Goal: Task Accomplishment & Management: Manage account settings

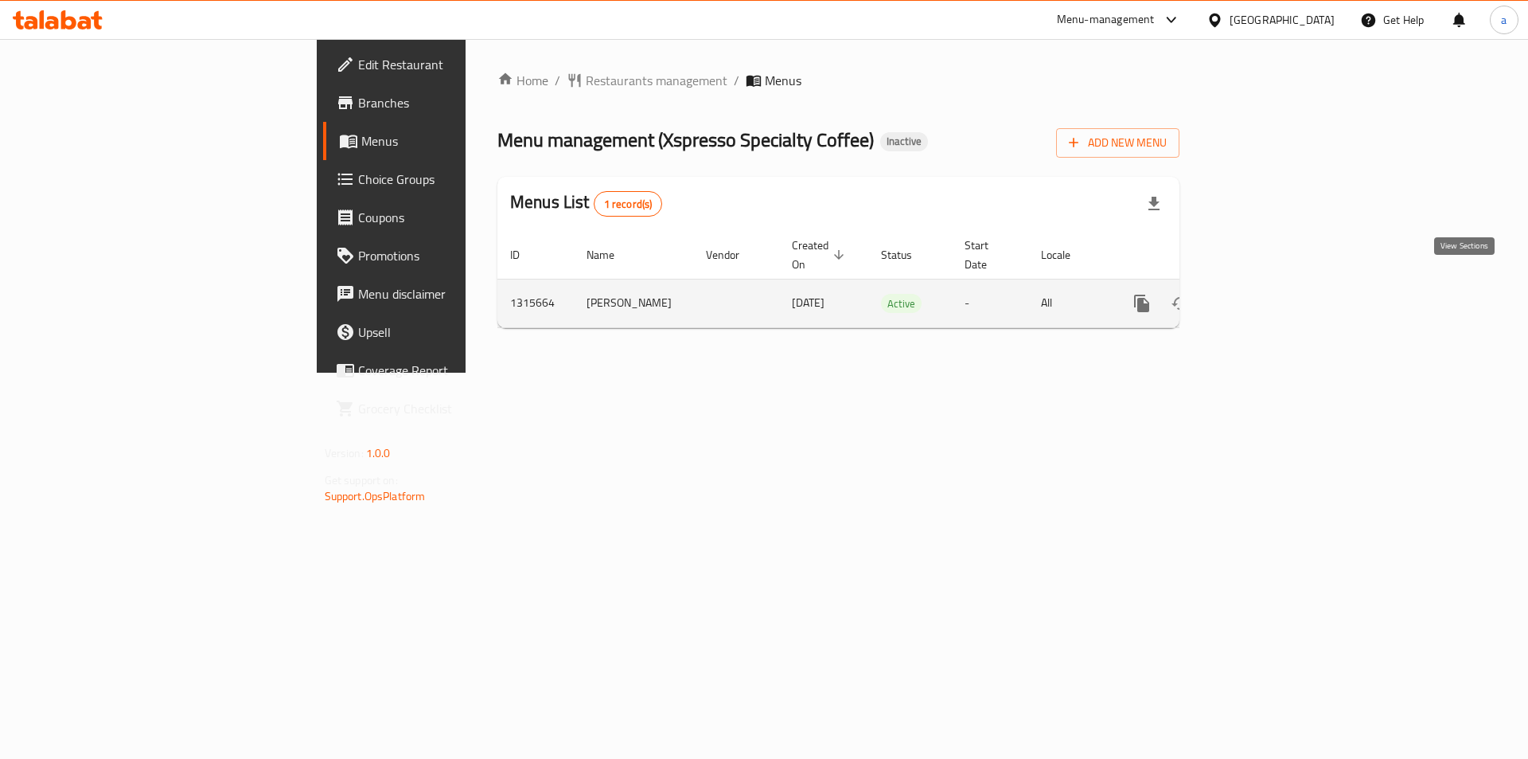
click at [1266, 294] on icon "enhanced table" at bounding box center [1256, 303] width 19 height 19
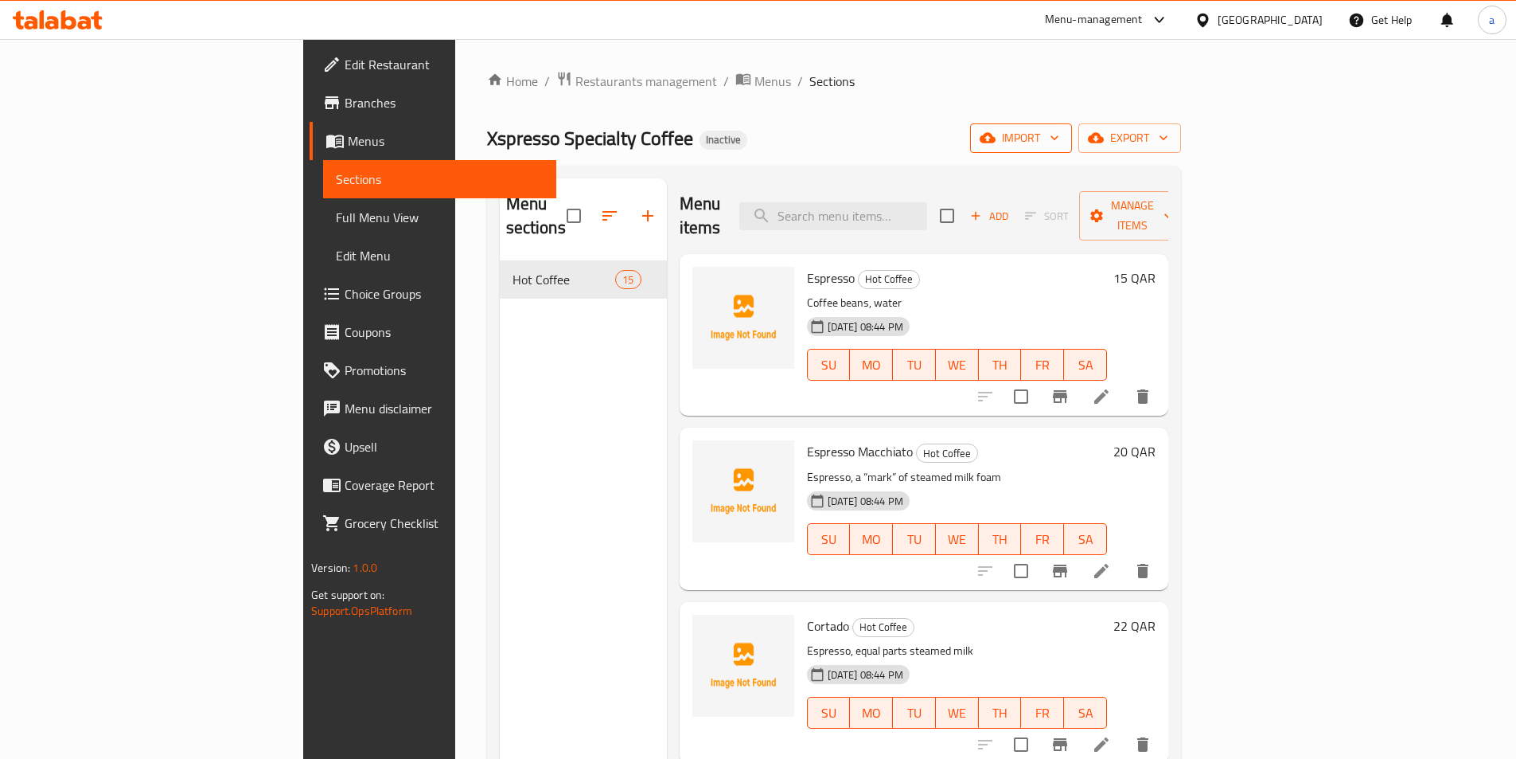
click at [1059, 145] on span "import" at bounding box center [1021, 138] width 76 height 20
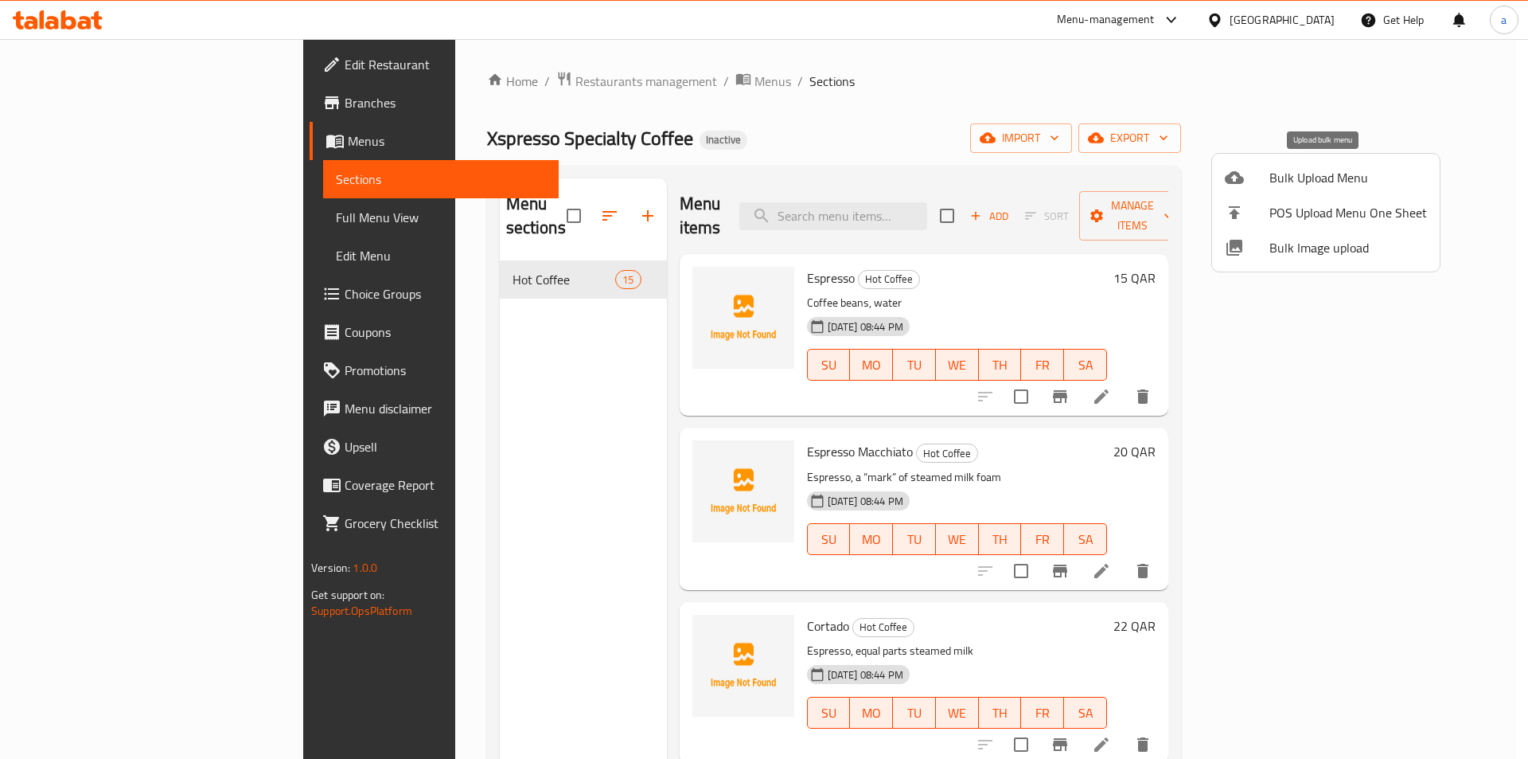
click at [1288, 179] on span "Bulk Upload Menu" at bounding box center [1349, 177] width 158 height 19
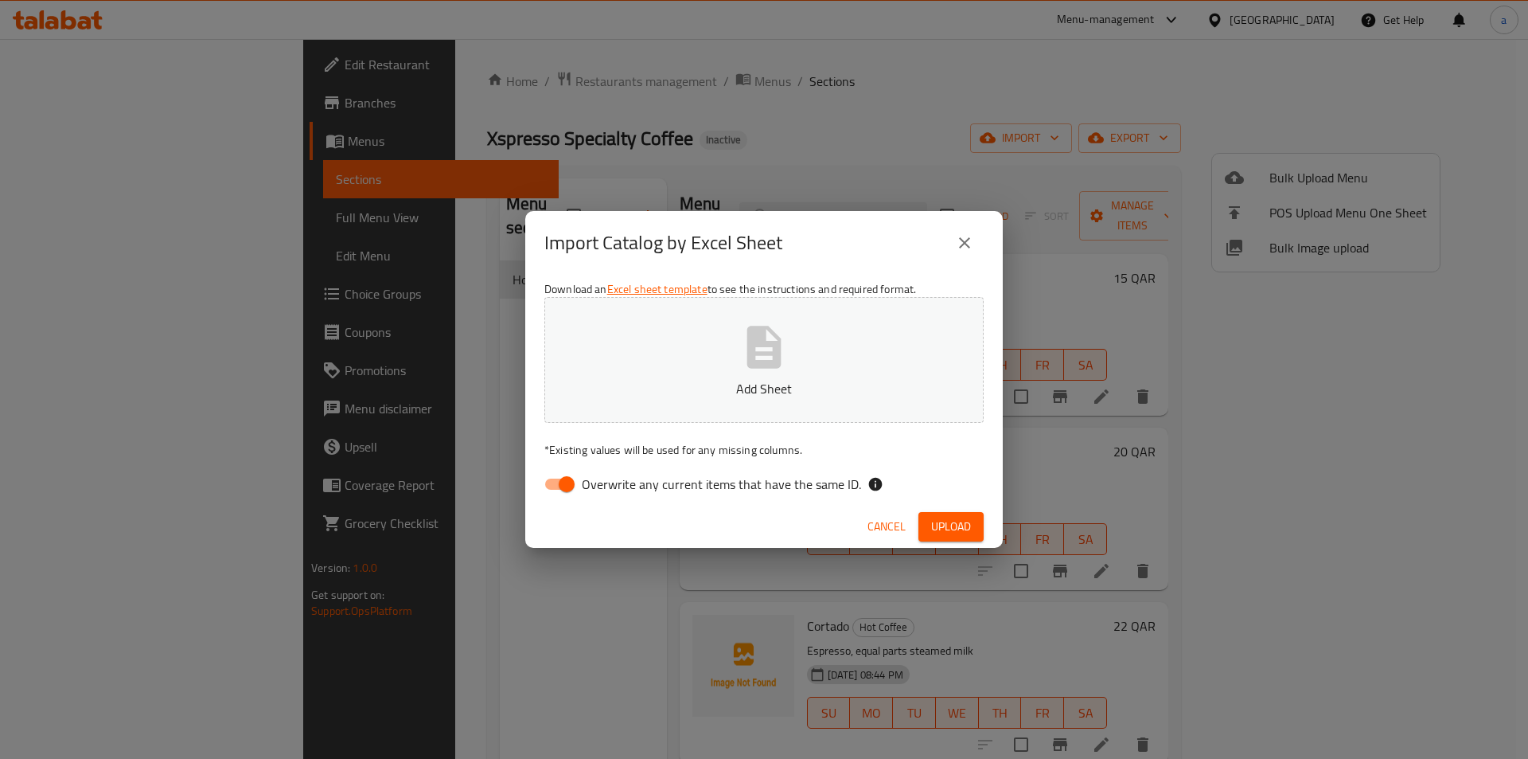
click at [712, 481] on span "Overwrite any current items that have the same ID." at bounding box center [721, 483] width 279 height 19
click at [612, 481] on input "Overwrite any current items that have the same ID." at bounding box center [566, 484] width 91 height 30
checkbox input "false"
click at [952, 533] on span "Upload" at bounding box center [951, 527] width 40 height 20
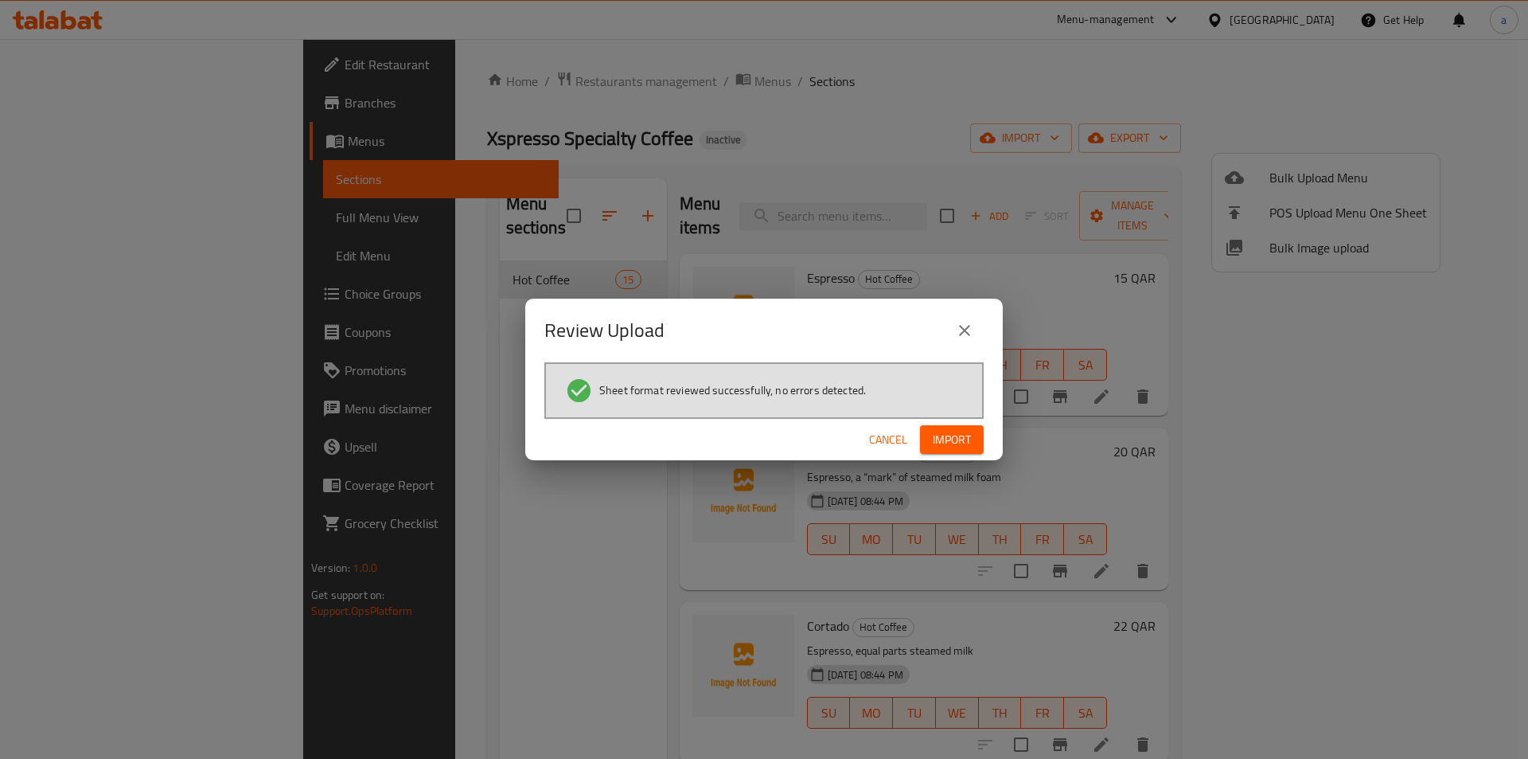
click at [969, 453] on button "Import" at bounding box center [952, 439] width 64 height 29
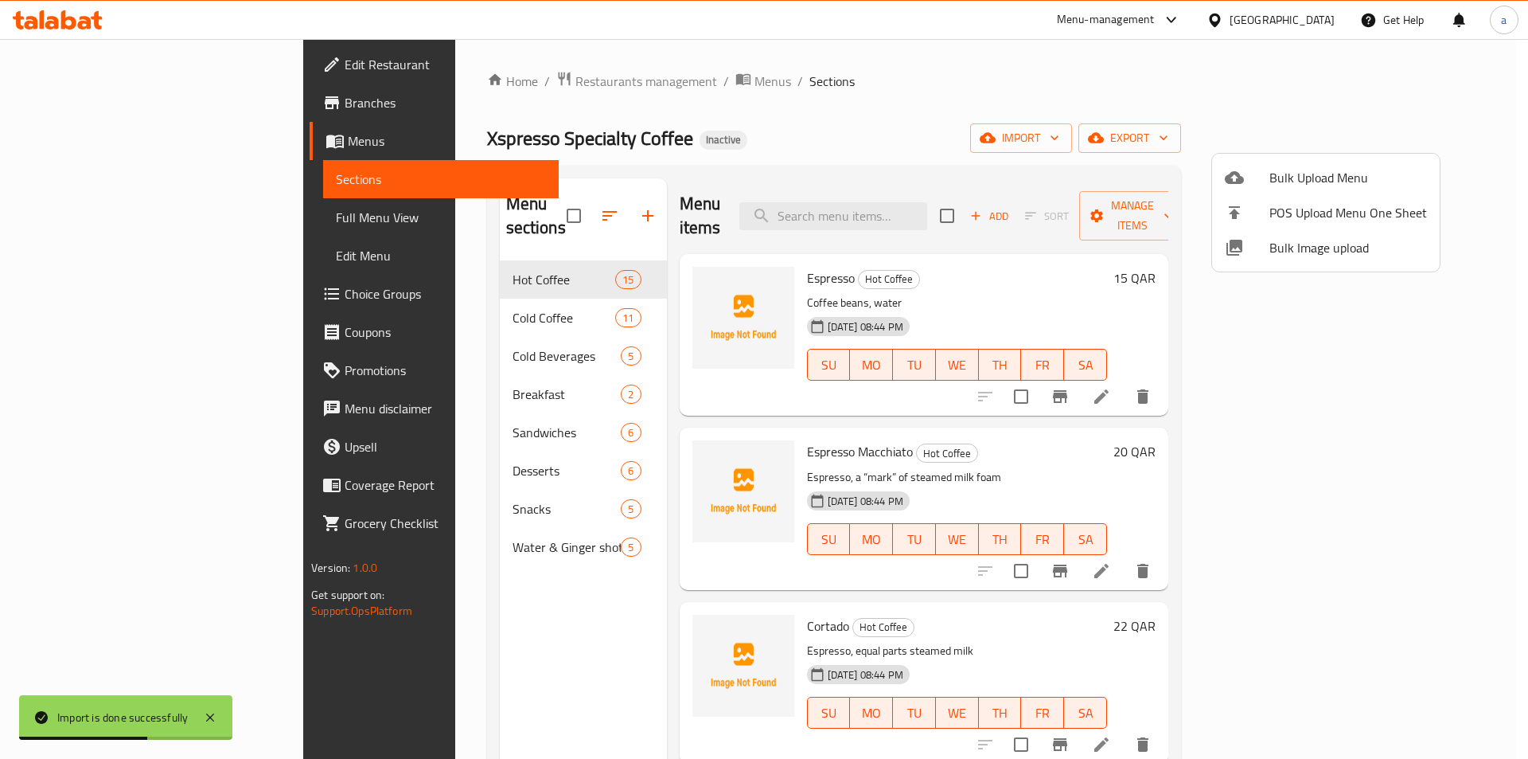
click at [44, 220] on div at bounding box center [764, 379] width 1528 height 759
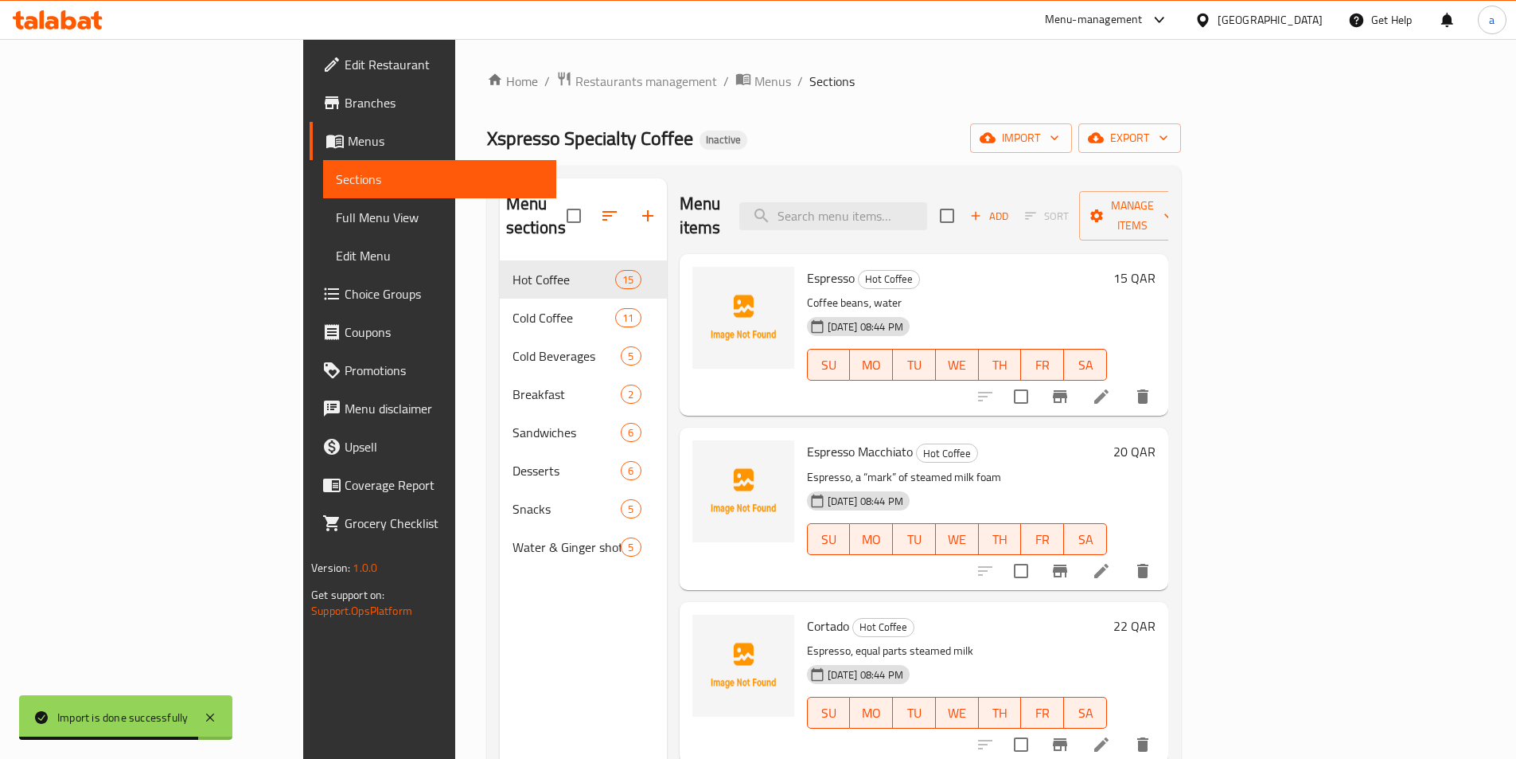
click at [336, 226] on span "Full Menu View" at bounding box center [440, 217] width 208 height 19
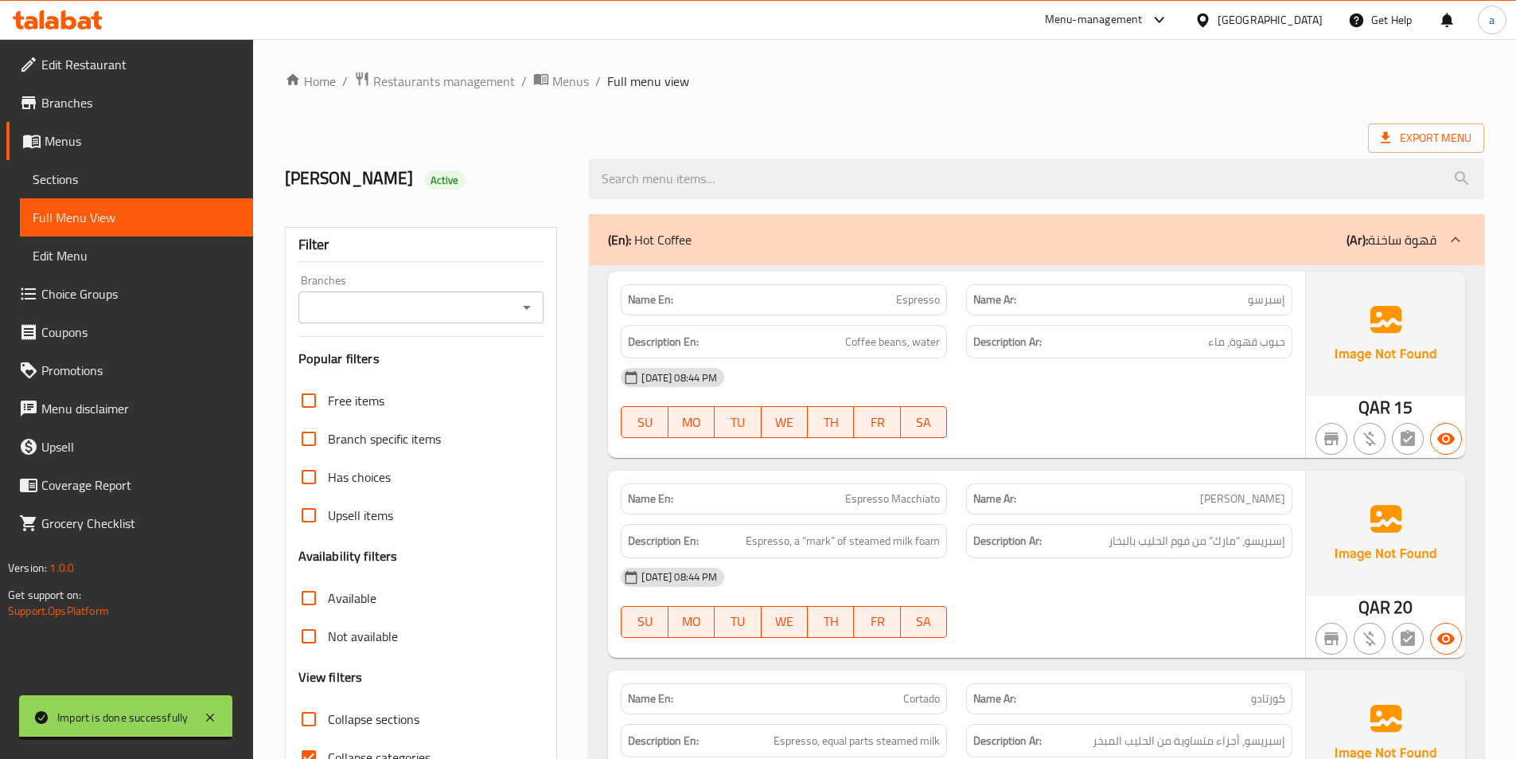
scroll to position [80, 0]
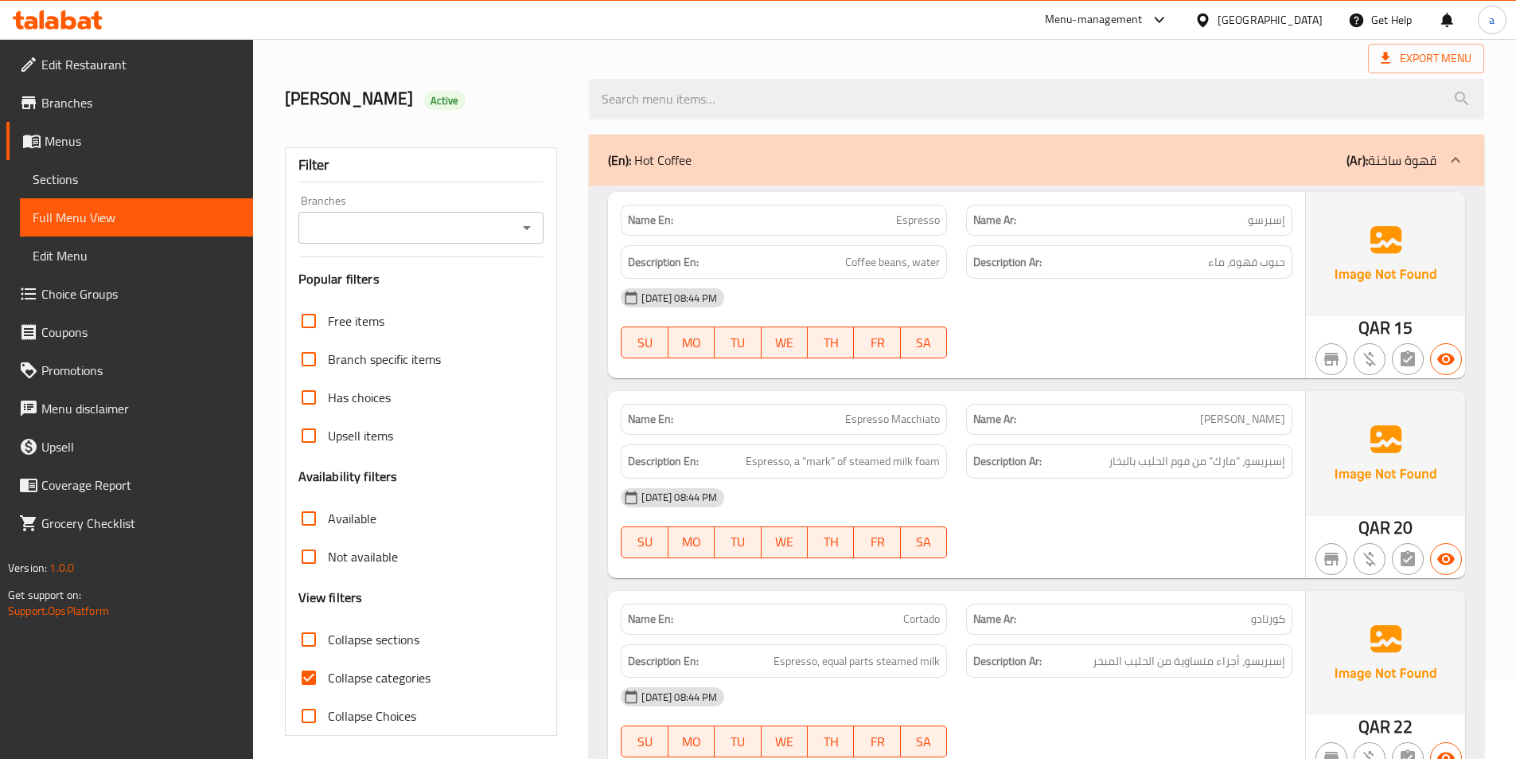
click at [359, 673] on span "Collapse categories" at bounding box center [379, 677] width 103 height 19
click at [328, 673] on input "Collapse categories" at bounding box center [309, 677] width 38 height 38
checkbox input "false"
click at [791, 160] on div "(En): Hot Coffee (Ar): قهوة ساخنة" at bounding box center [1022, 159] width 829 height 19
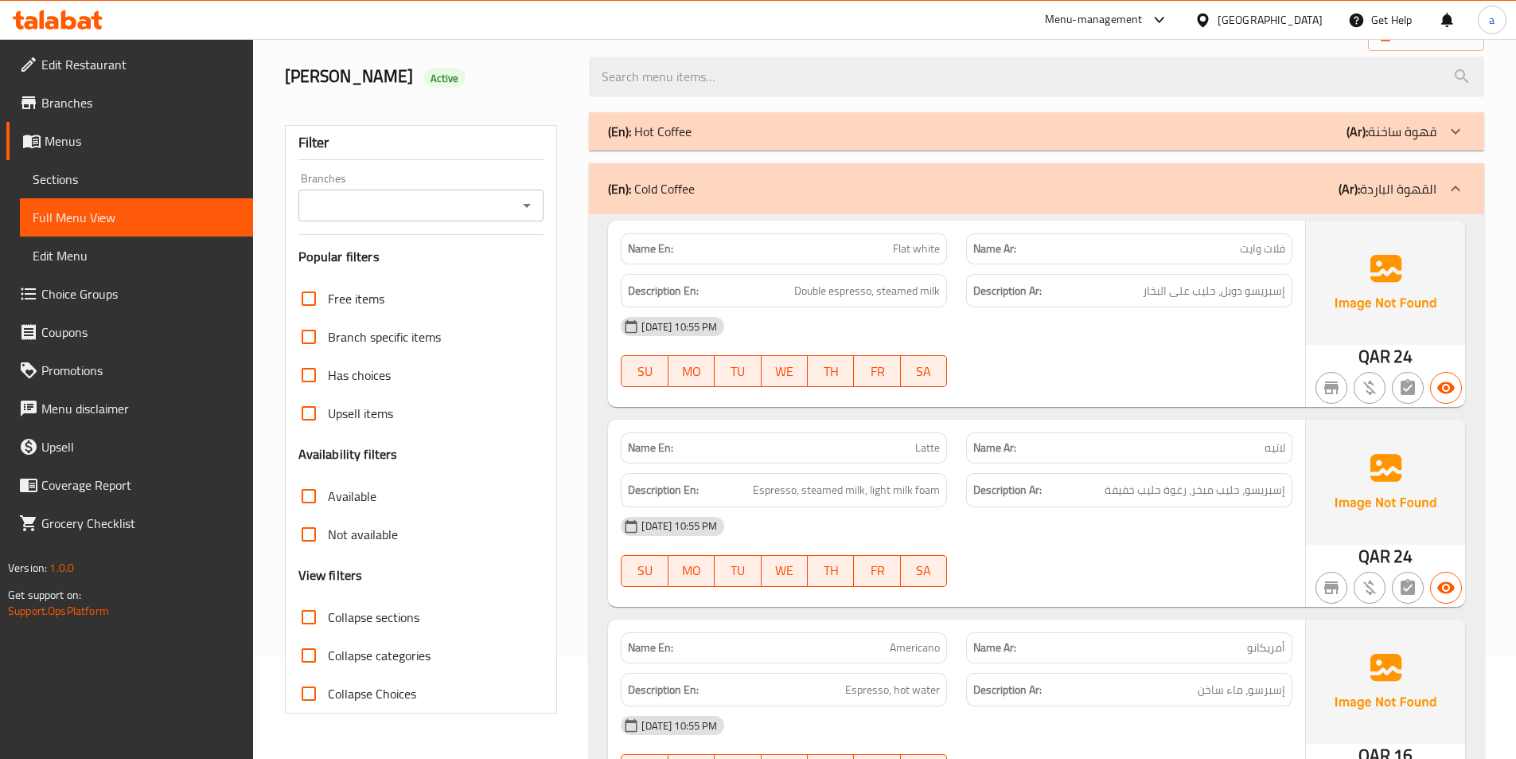
scroll to position [64, 0]
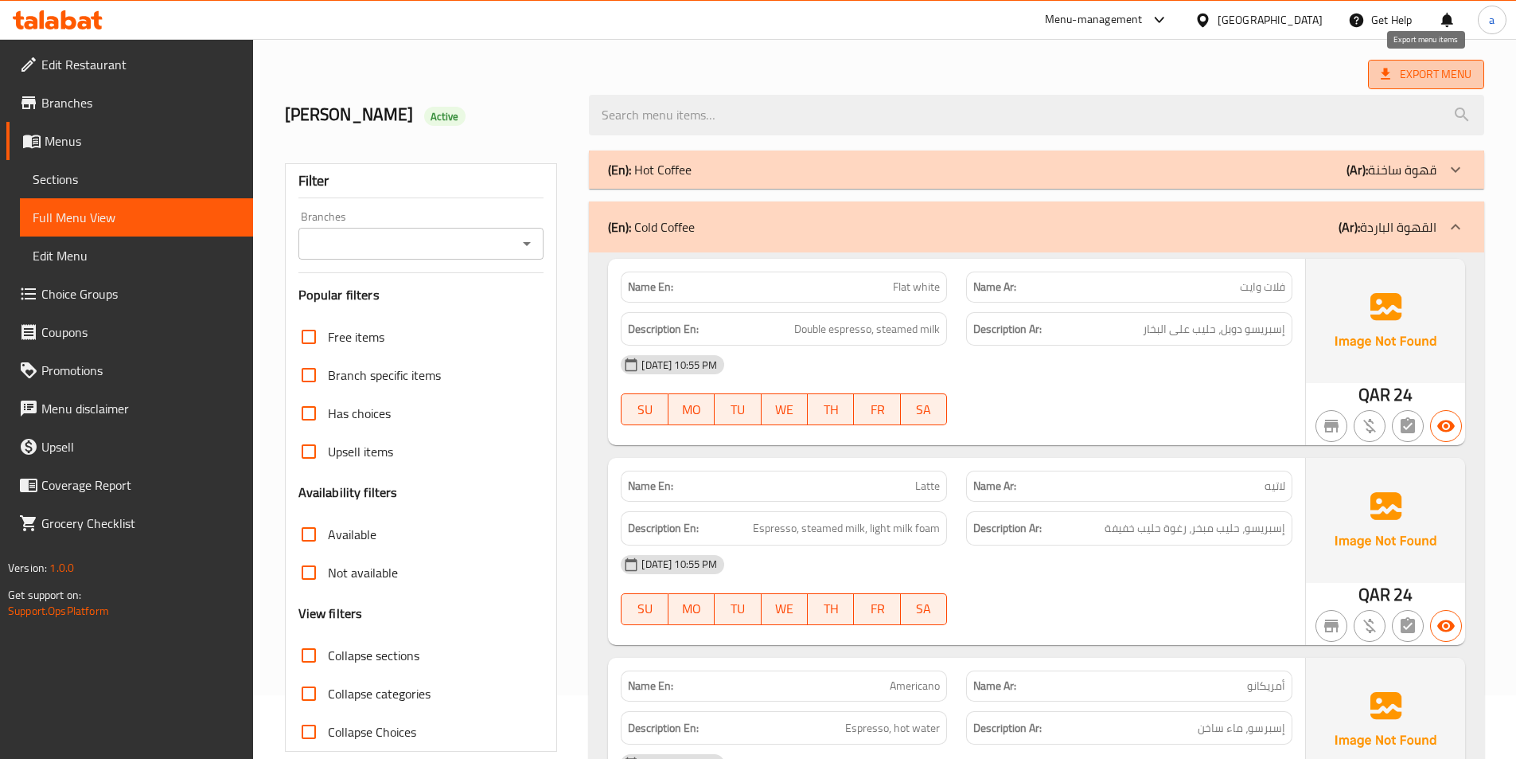
click at [1454, 64] on span "Export Menu" at bounding box center [1426, 74] width 91 height 20
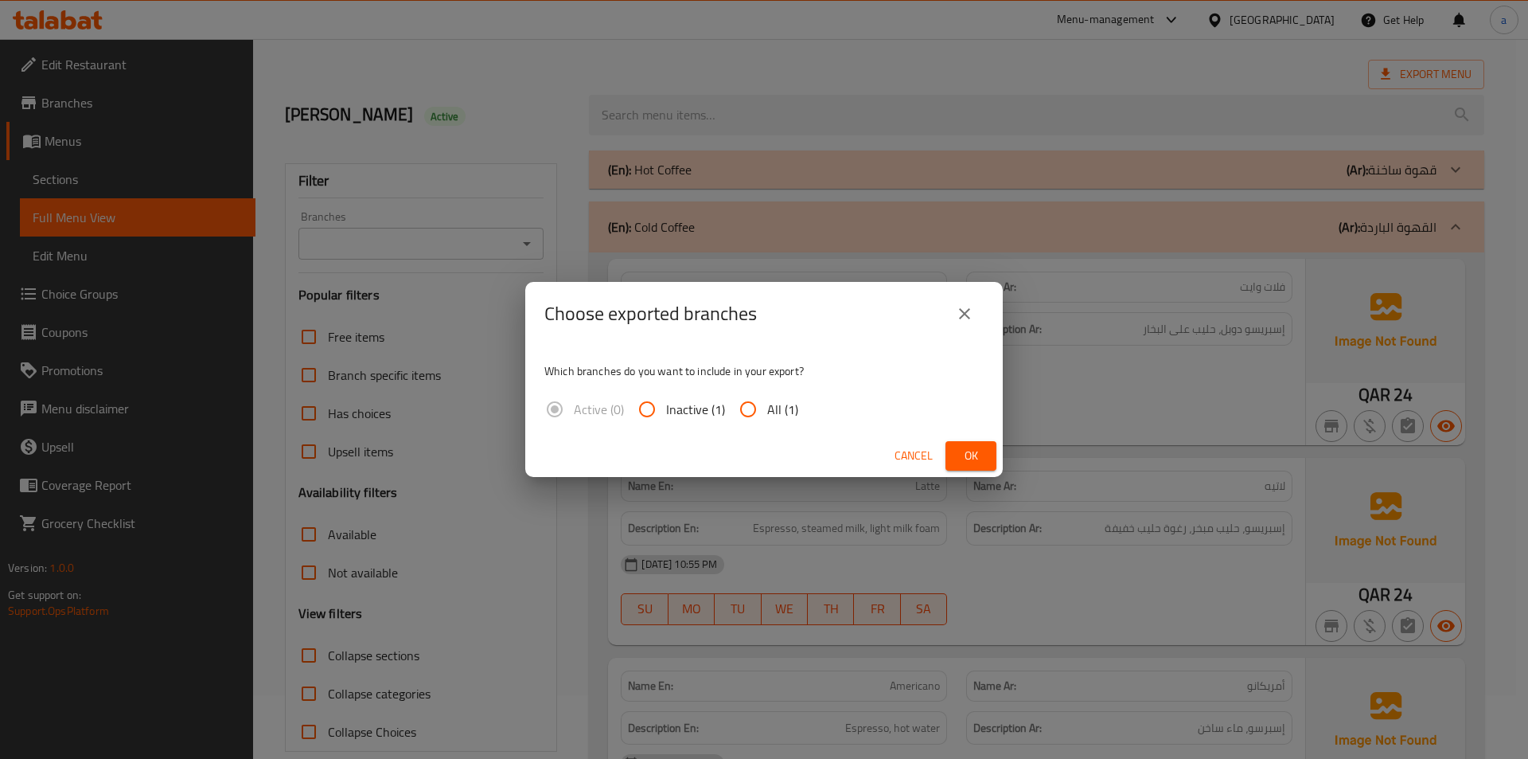
click at [743, 408] on input "All (1)" at bounding box center [748, 409] width 38 height 38
radio input "true"
click at [965, 451] on span "Ok" at bounding box center [970, 456] width 25 height 20
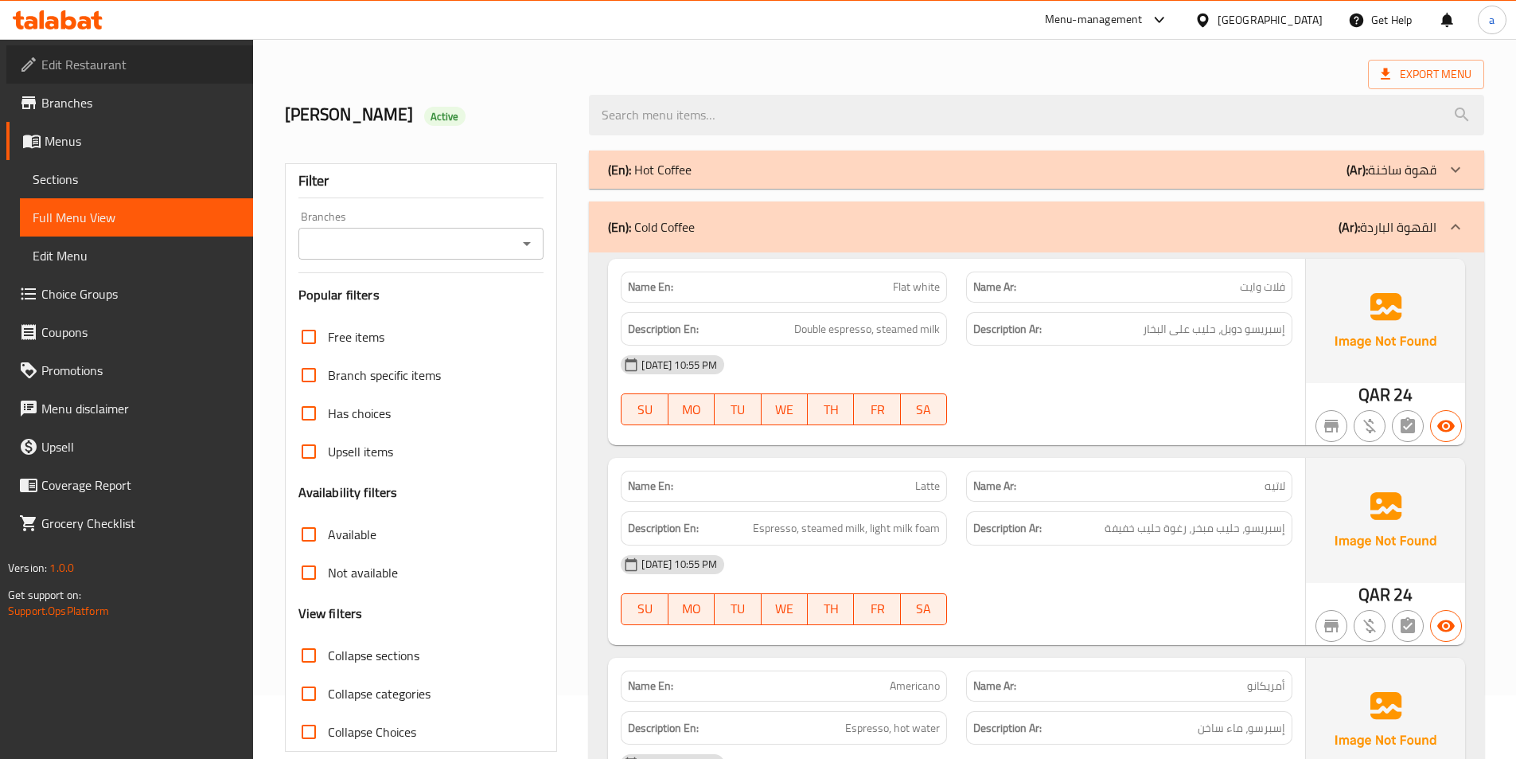
click at [71, 55] on span "Edit Restaurant" at bounding box center [140, 64] width 199 height 19
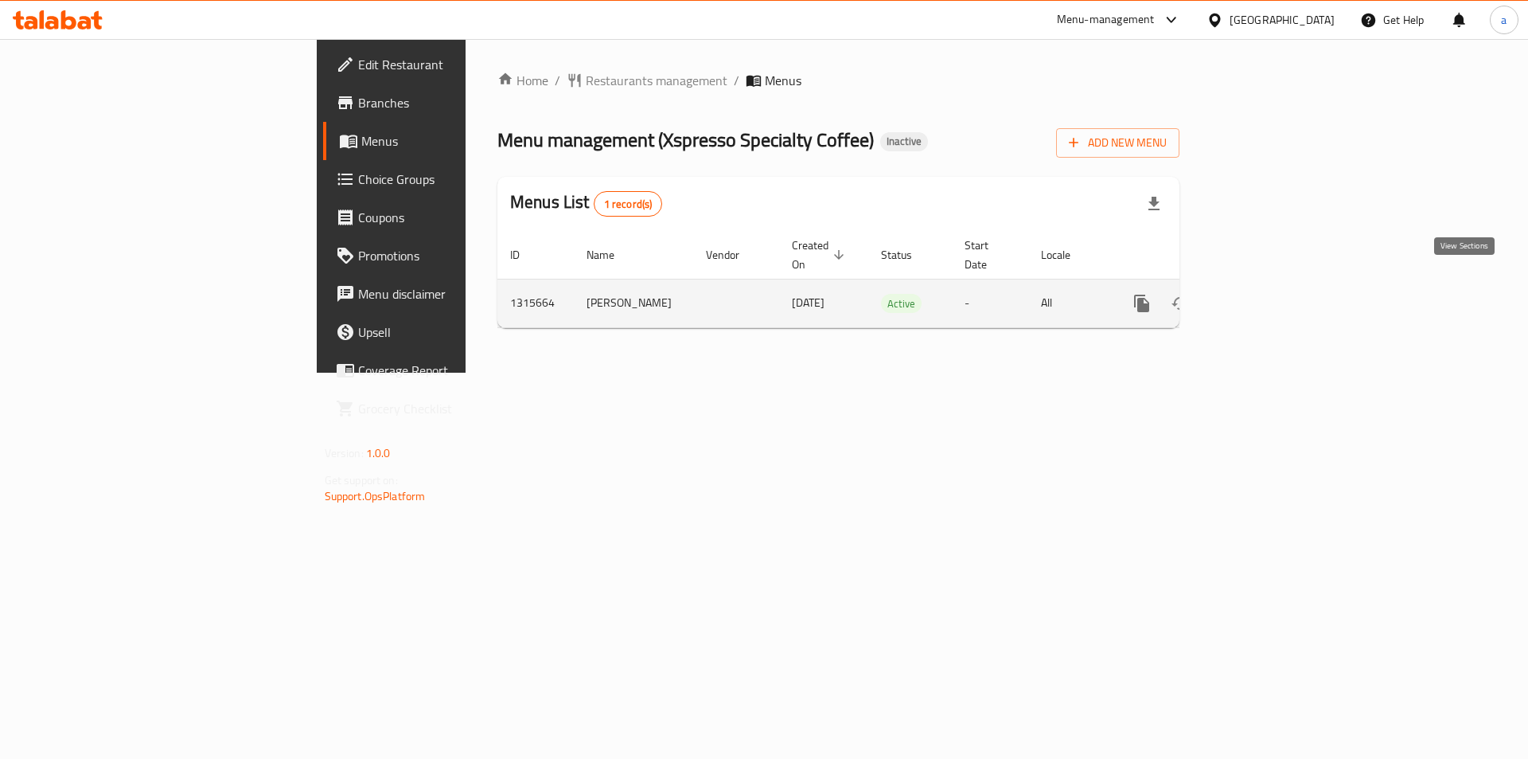
click at [1276, 290] on link "enhanced table" at bounding box center [1257, 303] width 38 height 38
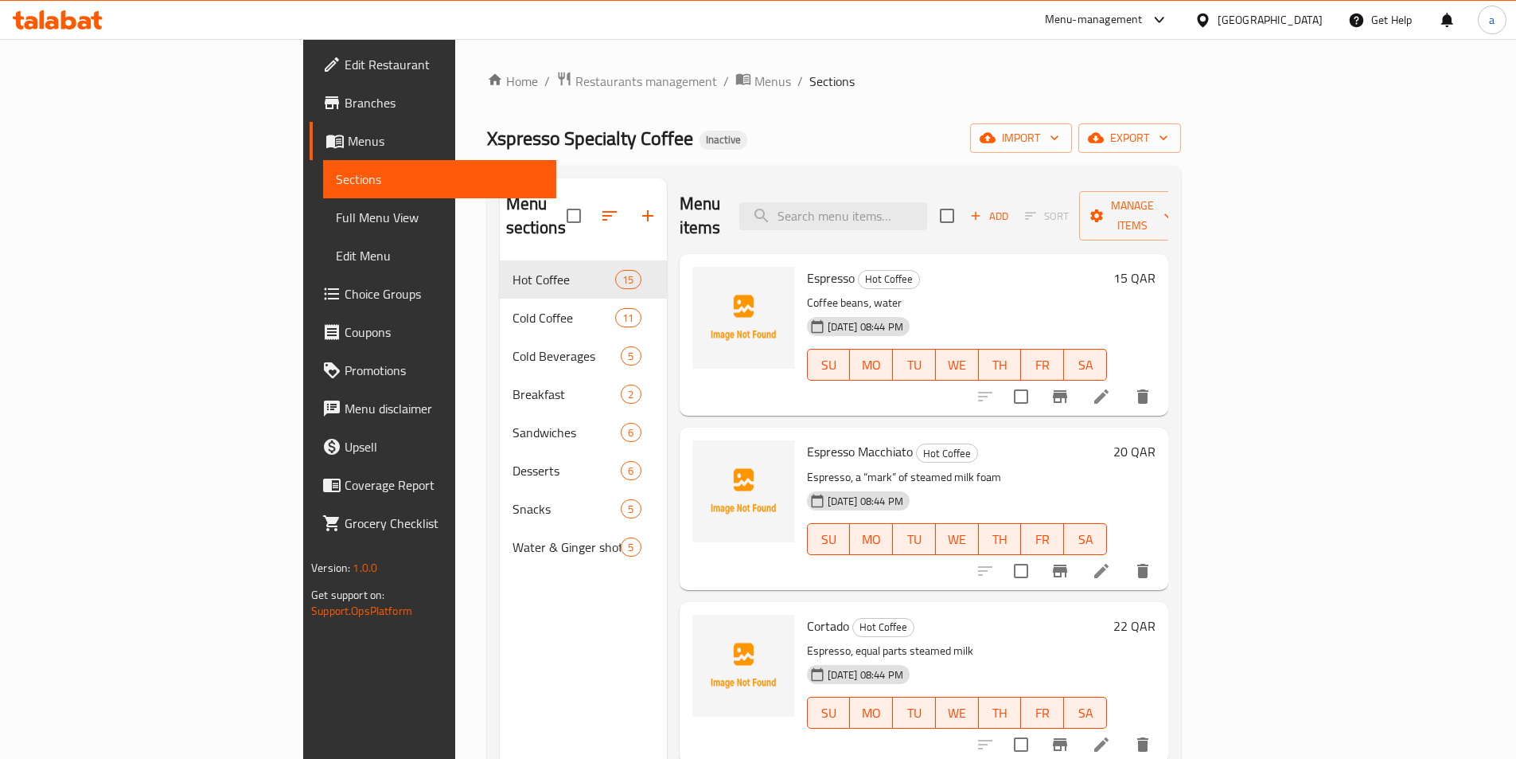
click at [345, 70] on span "Edit Restaurant" at bounding box center [444, 64] width 199 height 19
